Goal: Check status: Check status

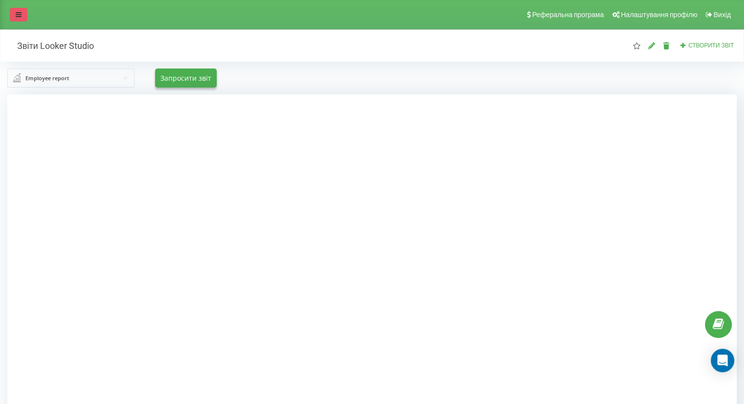
click at [18, 21] on link at bounding box center [19, 15] width 18 height 14
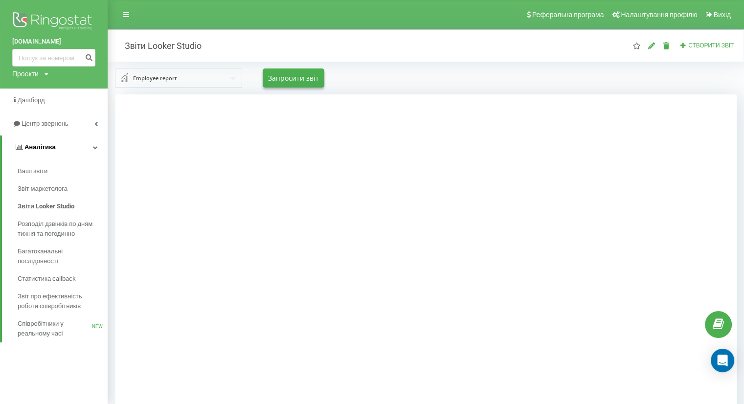
click at [56, 141] on link "Аналiтика" at bounding box center [55, 146] width 106 height 23
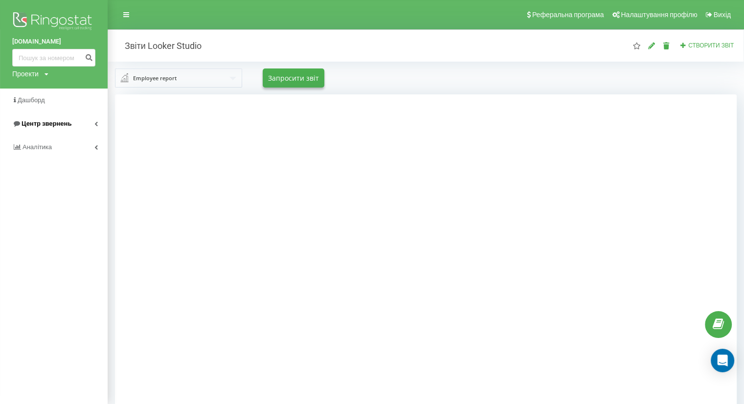
click at [46, 115] on link "Центр звернень" at bounding box center [54, 123] width 108 height 23
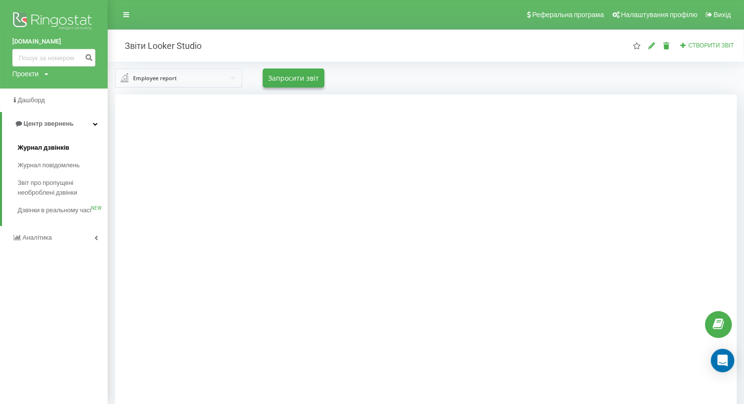
click at [46, 150] on span "Журнал дзвінків" at bounding box center [44, 148] width 52 height 10
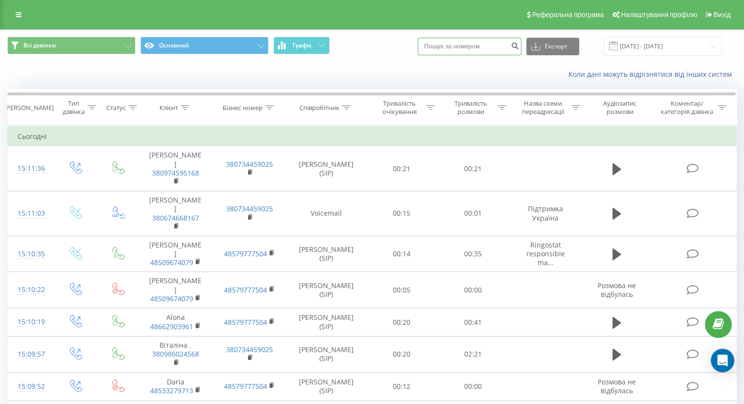
click at [465, 38] on input at bounding box center [470, 47] width 104 height 18
paste input "380669230684"
type input "380669230684"
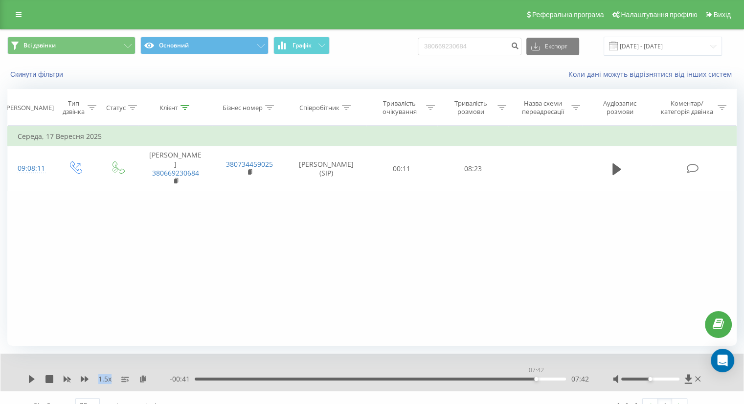
click at [535, 378] on div "07:42" at bounding box center [380, 379] width 371 height 3
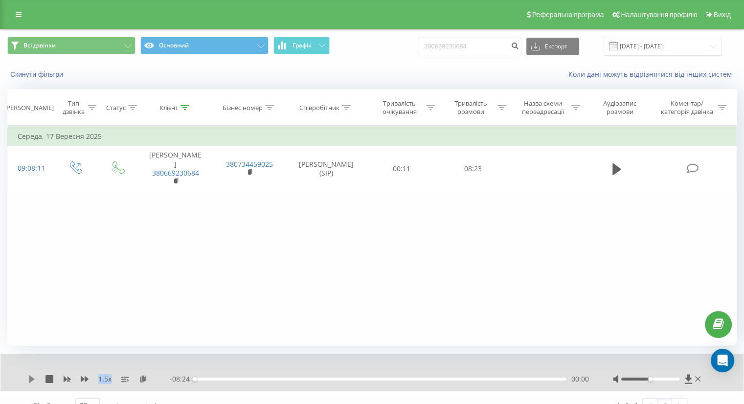
click at [31, 377] on icon at bounding box center [32, 379] width 6 height 8
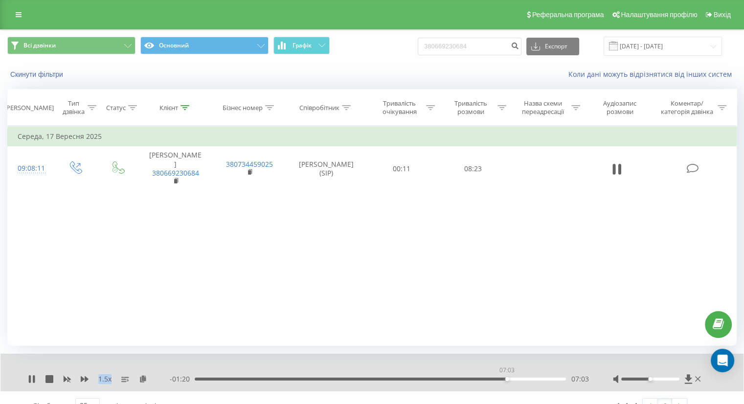
click at [507, 378] on div "07:03" at bounding box center [380, 379] width 371 height 3
click at [466, 378] on div "07:05" at bounding box center [380, 379] width 371 height 3
click at [31, 380] on icon at bounding box center [32, 379] width 8 height 8
